Goal: Entertainment & Leisure: Consume media (video, audio)

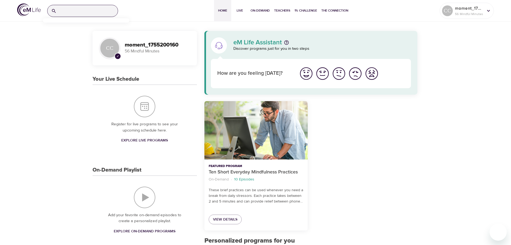
click at [82, 10] on input "search" at bounding box center [88, 11] width 59 height 12
drag, startPoint x: 93, startPoint y: 12, endPoint x: 103, endPoint y: 13, distance: 9.7
click at [94, 12] on input "life guided meditation" at bounding box center [88, 11] width 59 height 12
drag, startPoint x: 65, startPoint y: 10, endPoint x: 51, endPoint y: 11, distance: 14.5
click at [51, 11] on div "life guided meditation" at bounding box center [82, 11] width 71 height 12
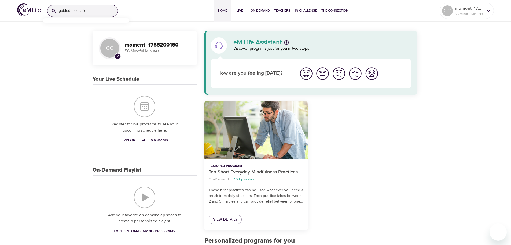
type input "guided meditation"
click at [97, 12] on input "guided meditation" at bounding box center [88, 11] width 59 height 12
click at [260, 13] on span "On-Demand" at bounding box center [260, 11] width 19 height 6
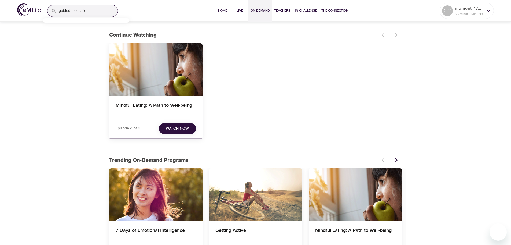
scroll to position [54, 0]
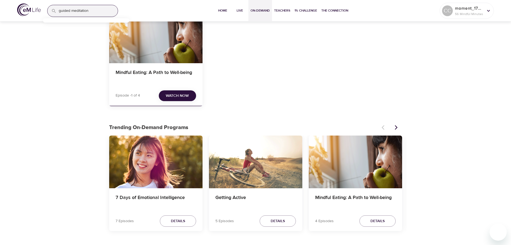
click at [178, 96] on span "Watch Now" at bounding box center [177, 95] width 23 height 7
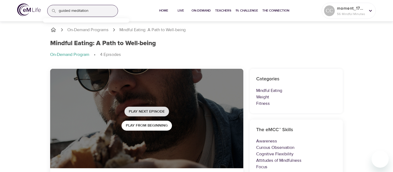
click at [144, 110] on span "Play Next Episode" at bounding box center [147, 111] width 36 height 7
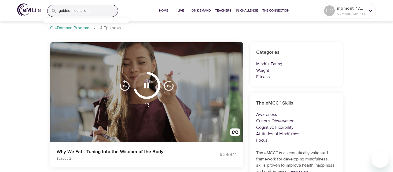
scroll to position [27, 0]
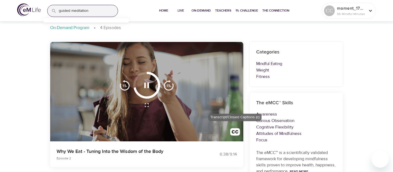
click at [236, 132] on img "button" at bounding box center [235, 133] width 10 height 10
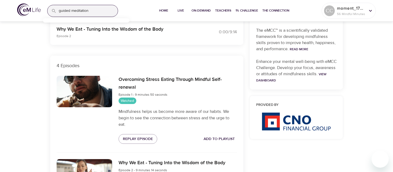
scroll to position [0, 0]
